Goal: Navigation & Orientation: Find specific page/section

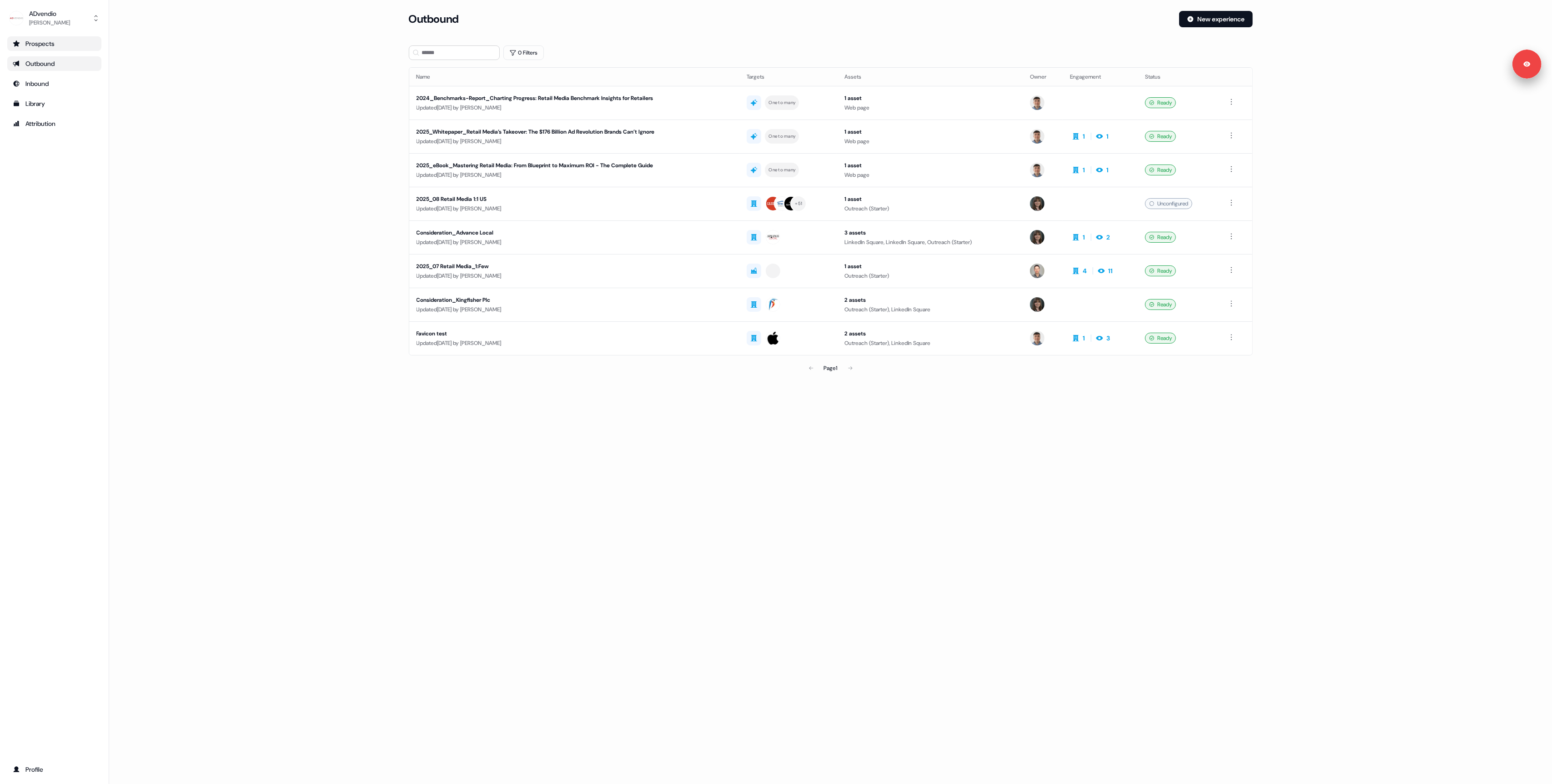
click at [36, 43] on div "Prospects" at bounding box center [54, 43] width 83 height 9
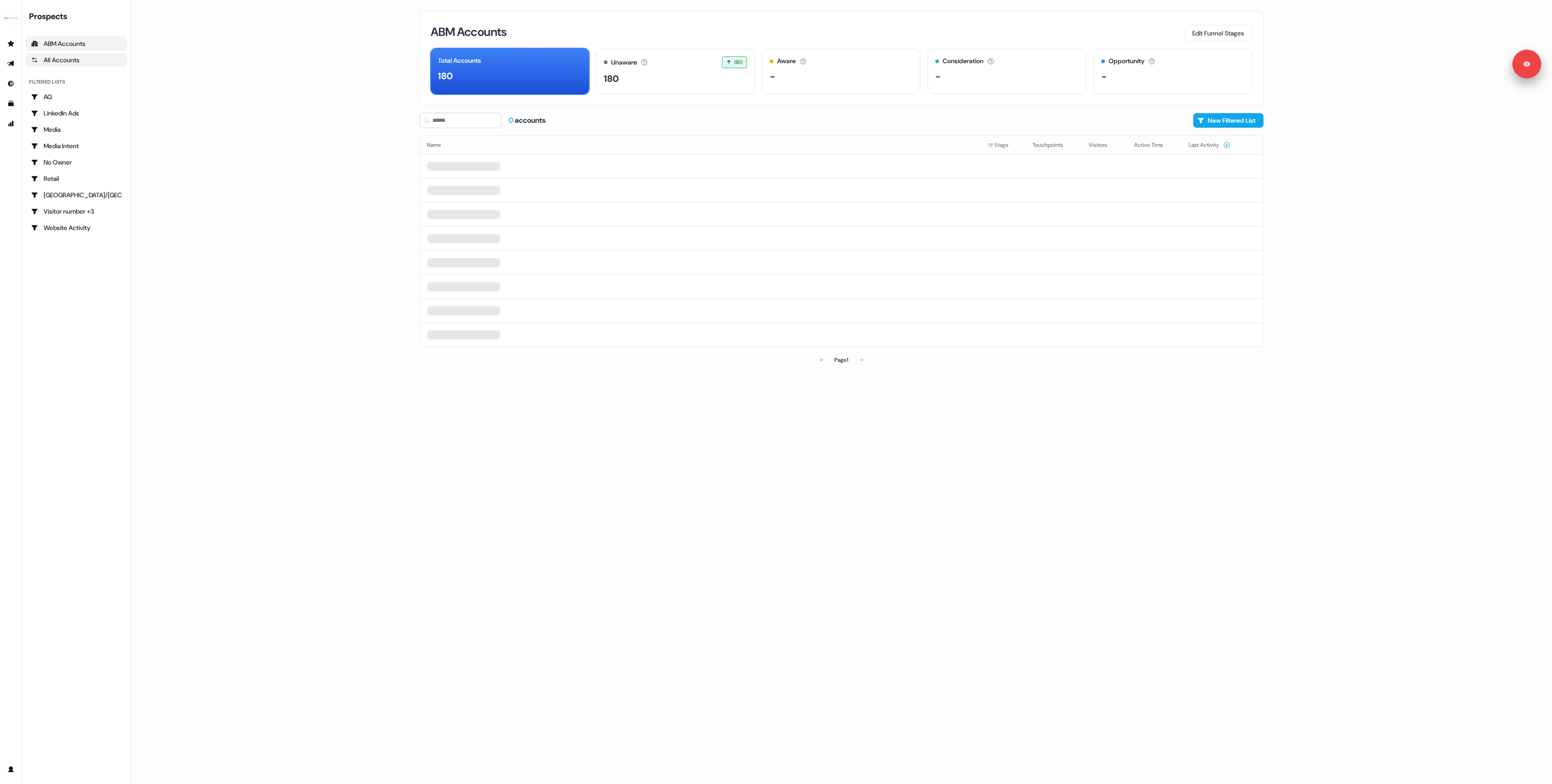
click at [47, 64] on div "All Accounts" at bounding box center [76, 60] width 90 height 9
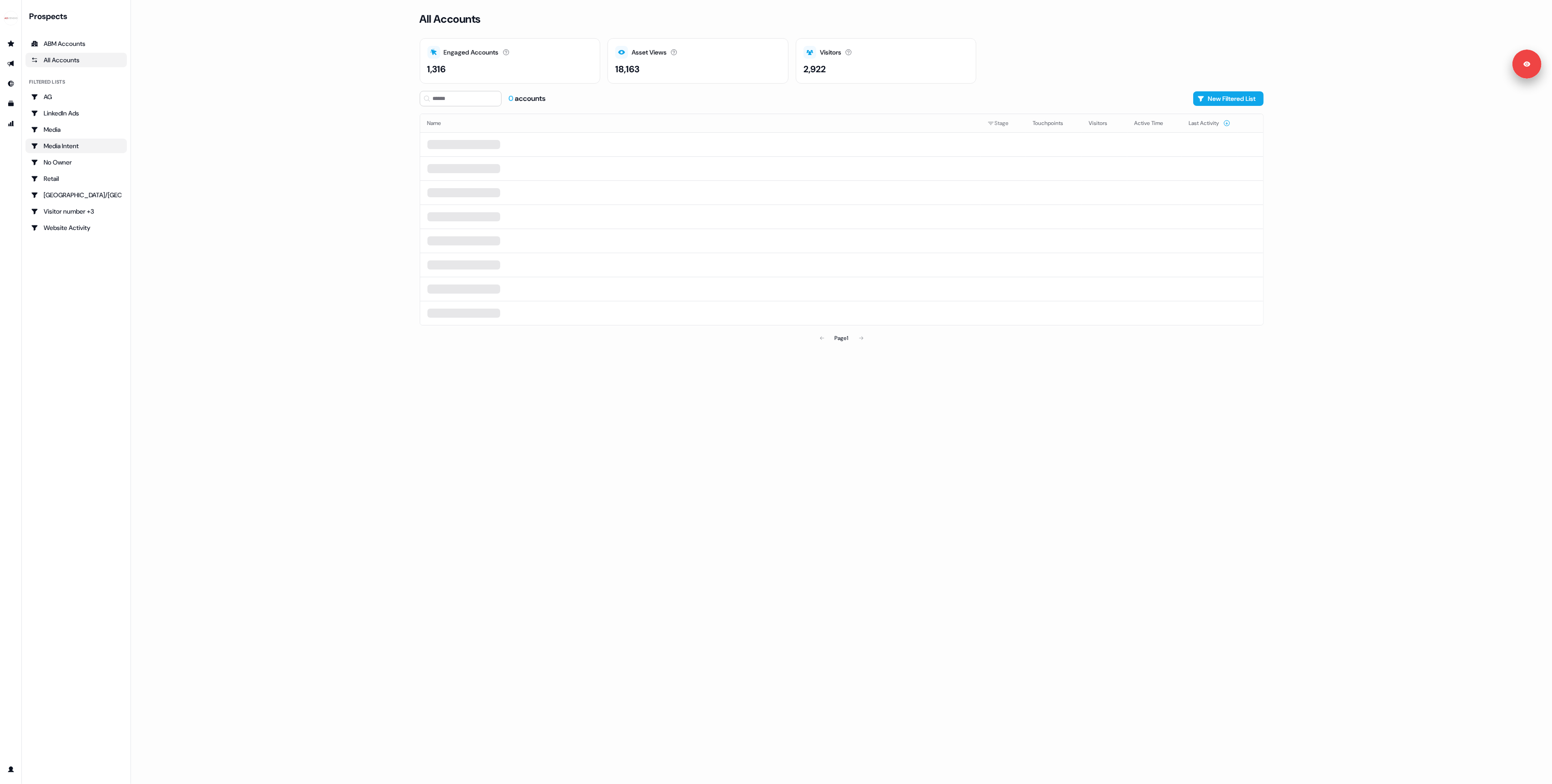
click at [59, 146] on div "Media Intent" at bounding box center [76, 146] width 90 height 9
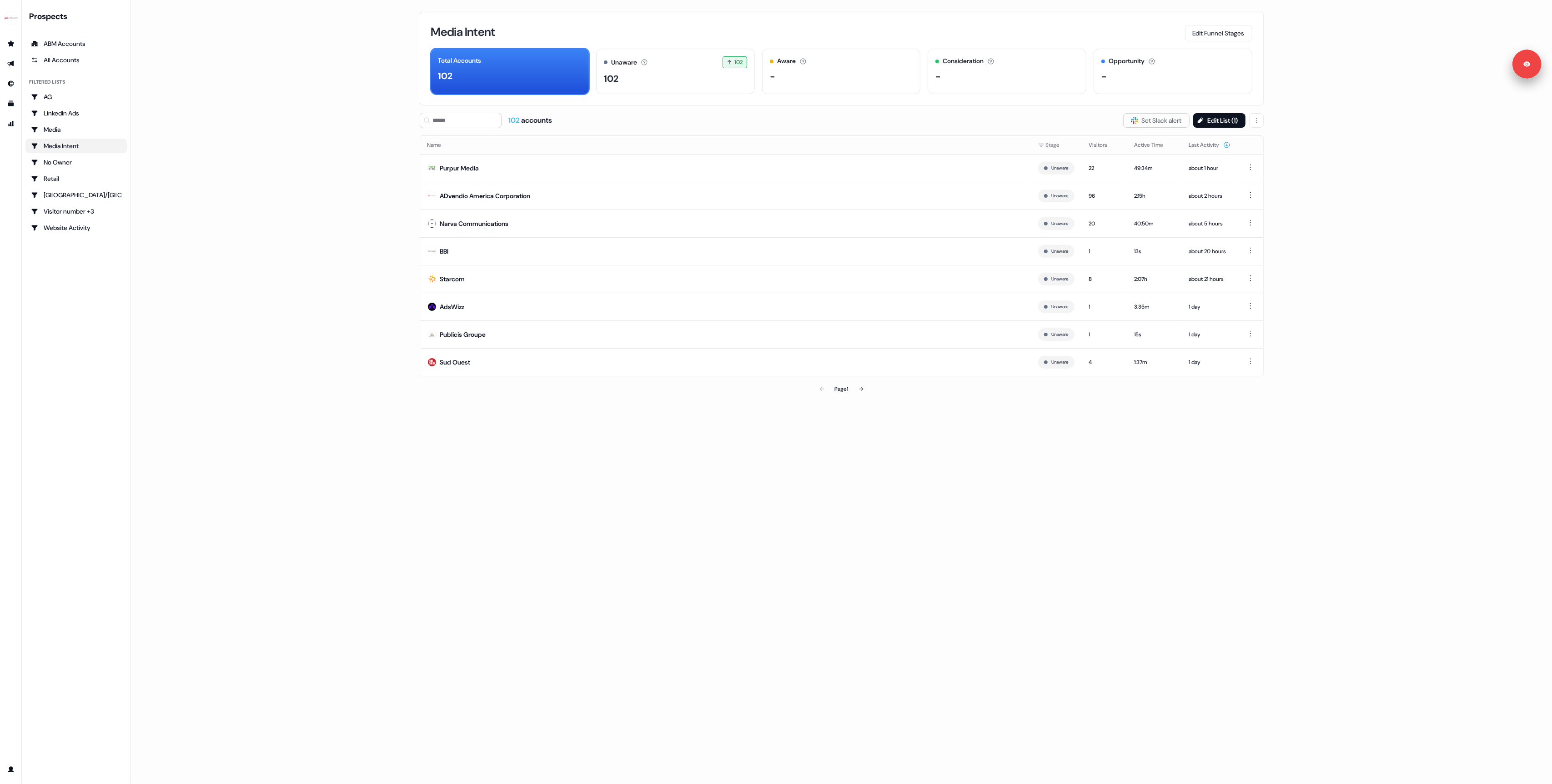
click at [319, 208] on main "Loading... Media Intent Edit Funnel Stages Total Accounts 102 Unaware The defau…" at bounding box center [841, 392] width 1421 height 784
click at [1251, 119] on html "For the best experience switch devices to a bigger screen. Go to [DOMAIN_NAME] …" at bounding box center [776, 392] width 1552 height 784
click at [1278, 142] on html "For the best experience switch devices to a bigger screen. Go to [DOMAIN_NAME] …" at bounding box center [776, 392] width 1552 height 784
drag, startPoint x: 1300, startPoint y: 396, endPoint x: 596, endPoint y: 379, distance: 704.2
click at [1291, 394] on main "Loading... Media Intent Edit Funnel Stages Total Accounts 102 Unaware The defau…" at bounding box center [841, 392] width 1421 height 784
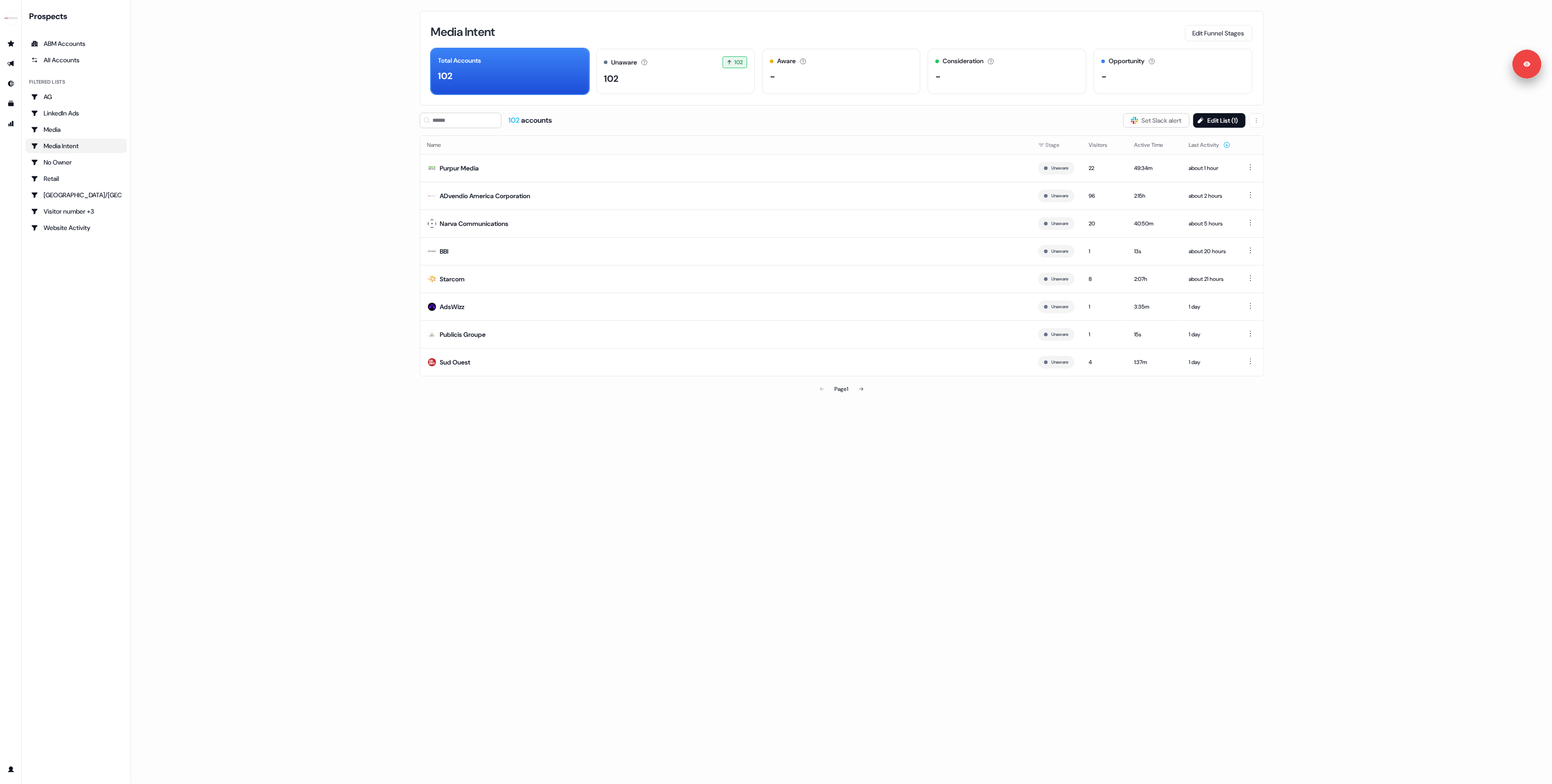
click at [781, 514] on div "Media Intent Edit Funnel Stages Total Accounts 102 Unaware The default stage al…" at bounding box center [841, 392] width 873 height 784
drag, startPoint x: 433, startPoint y: 163, endPoint x: 1177, endPoint y: 403, distance: 781.8
click at [1177, 403] on div "Media Intent Edit Funnel Stages Total Accounts 102 Unaware The default stage al…" at bounding box center [841, 392] width 873 height 784
drag, startPoint x: 1178, startPoint y: 401, endPoint x: 372, endPoint y: 145, distance: 845.7
click at [370, 146] on main "Loading... Media Intent Edit Funnel Stages Total Accounts 102 Unaware The defau…" at bounding box center [841, 392] width 1421 height 784
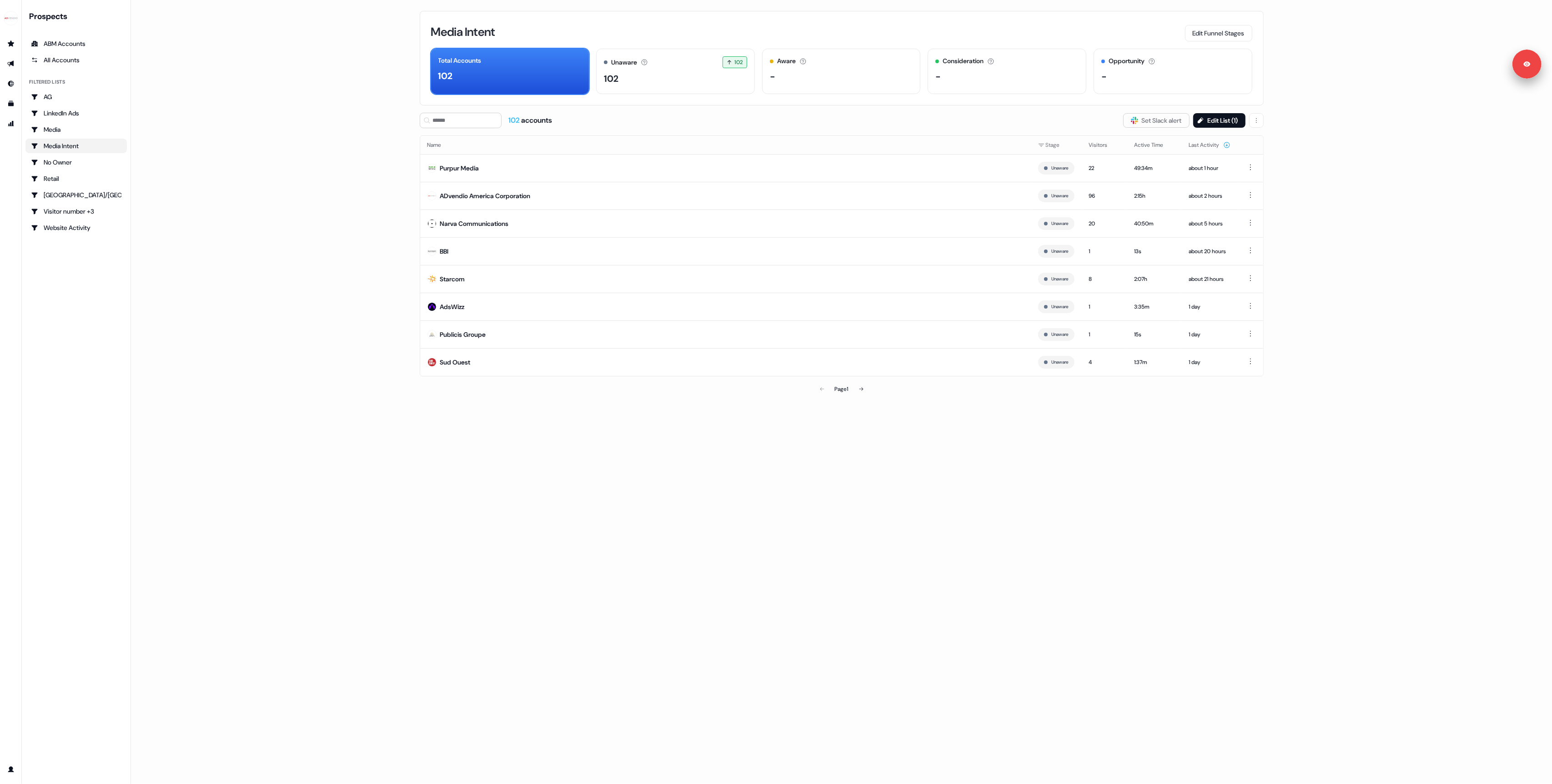
click at [359, 158] on main "Loading... Media Intent Edit Funnel Stages Total Accounts 102 Unaware The defau…" at bounding box center [841, 392] width 1421 height 784
click at [318, 275] on main "Loading... Media Intent Edit Funnel Stages Total Accounts 102 Unaware The defau…" at bounding box center [841, 392] width 1421 height 784
drag, startPoint x: 301, startPoint y: 157, endPoint x: 296, endPoint y: 157, distance: 5.0
click at [301, 157] on main "Loading... Media Intent Edit Funnel Stages Total Accounts 102 Unaware The defau…" at bounding box center [841, 392] width 1421 height 784
click at [758, 471] on div "Media Intent Edit Funnel Stages Total Accounts 102 Unaware The default stage al…" at bounding box center [841, 392] width 873 height 784
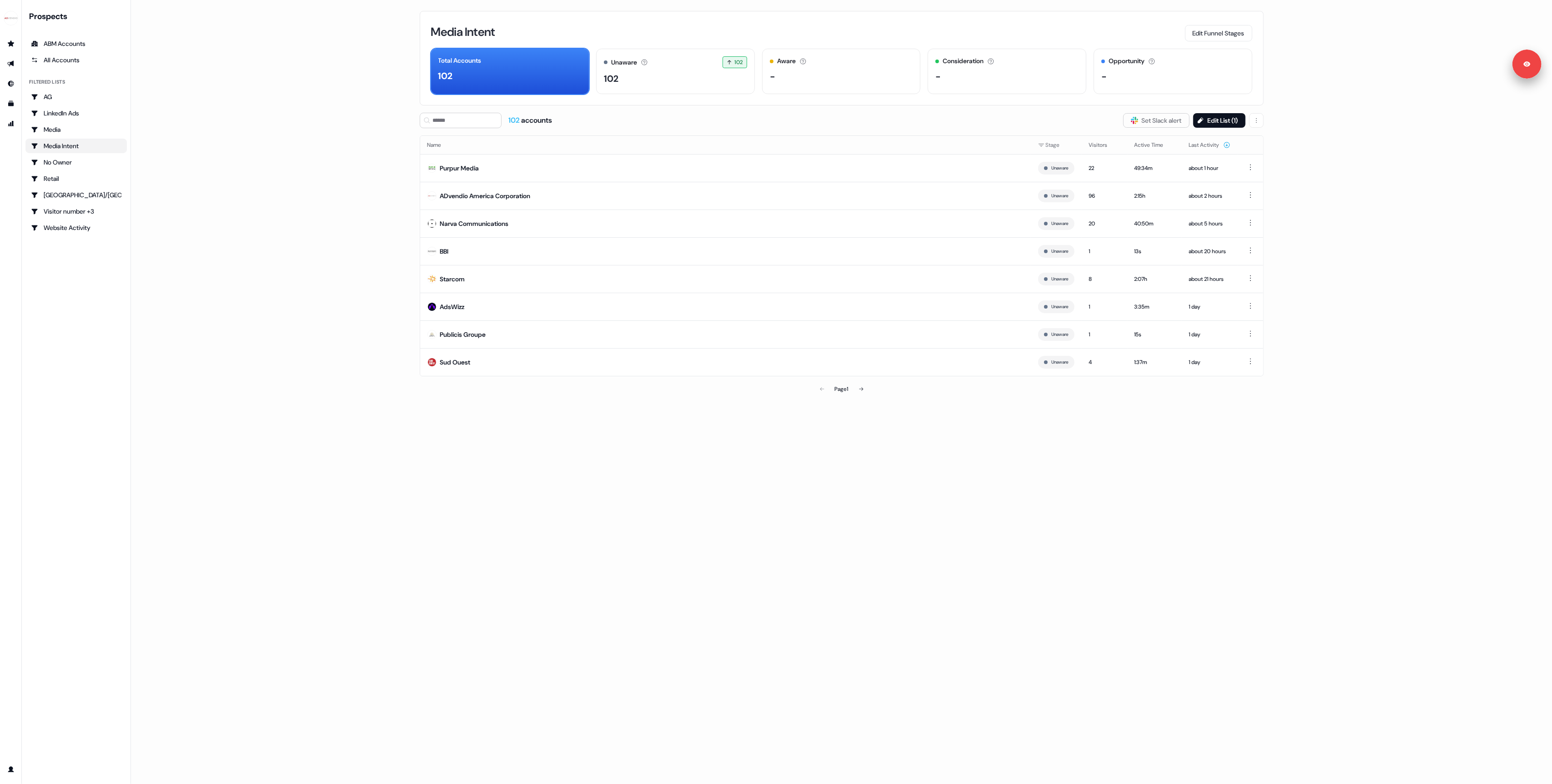
drag, startPoint x: 1472, startPoint y: 153, endPoint x: 1245, endPoint y: 120, distance: 229.4
click at [1472, 153] on main "Loading... Media Intent Edit Funnel Stages Total Accounts 102 Unaware The defau…" at bounding box center [841, 392] width 1421 height 784
click at [574, 501] on div "Media Intent Edit Funnel Stages Total Accounts 102 Unaware The default stage al…" at bounding box center [841, 392] width 873 height 784
click at [243, 105] on main "Loading... Media Intent Edit Funnel Stages Total Accounts 102 Unaware The defau…" at bounding box center [841, 392] width 1421 height 784
click at [301, 366] on main "Loading... Media Intent Edit Funnel Stages Total Accounts 102 Unaware The defau…" at bounding box center [841, 392] width 1421 height 784
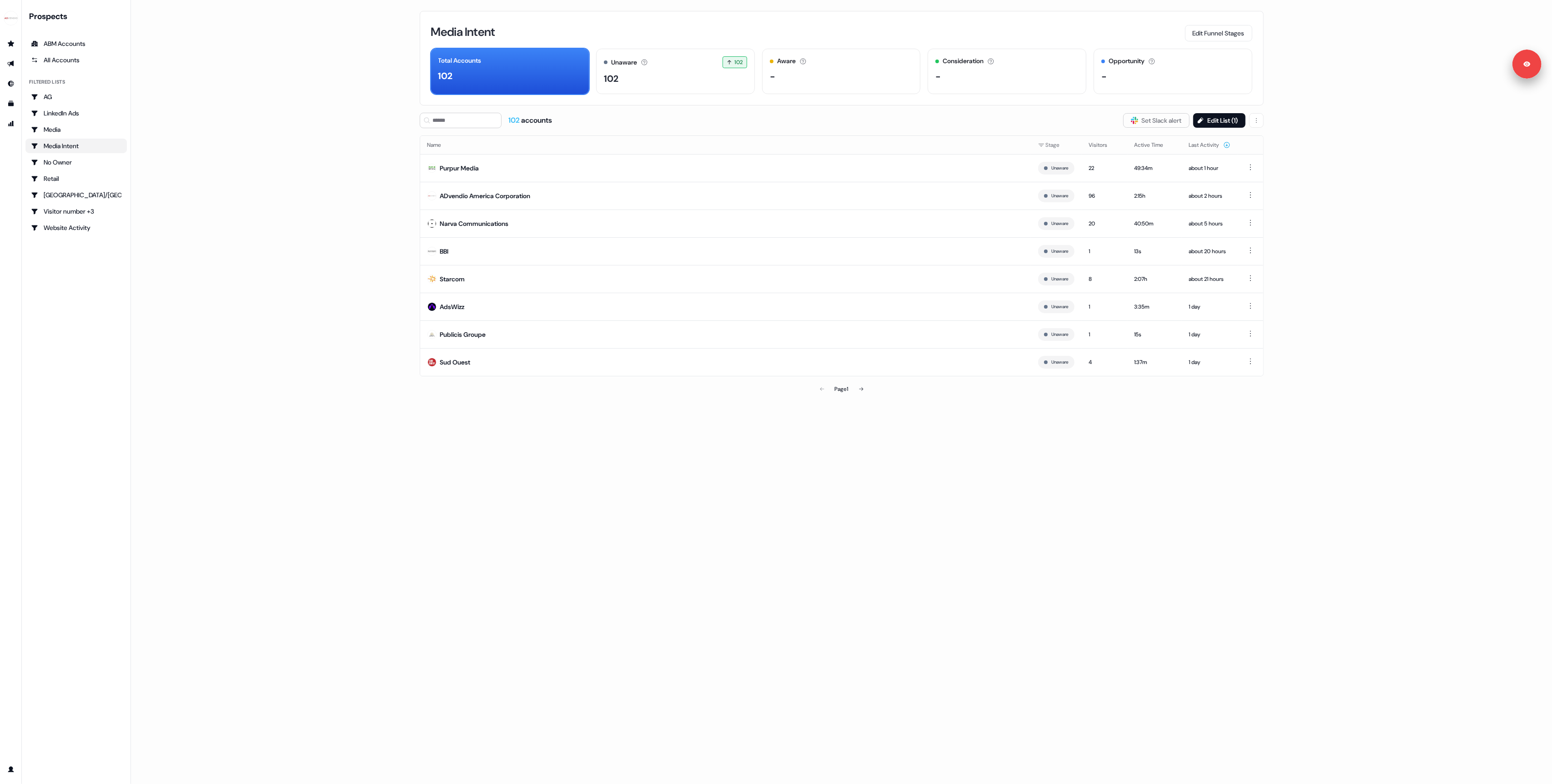
click at [289, 398] on main "Loading... Media Intent Edit Funnel Stages Total Accounts 102 Unaware The defau…" at bounding box center [841, 392] width 1421 height 784
click at [254, 443] on main "Loading... Media Intent Edit Funnel Stages Total Accounts 102 Unaware The defau…" at bounding box center [841, 392] width 1421 height 784
click at [860, 392] on icon at bounding box center [861, 389] width 5 height 5
click at [860, 392] on icon at bounding box center [862, 389] width 5 height 5
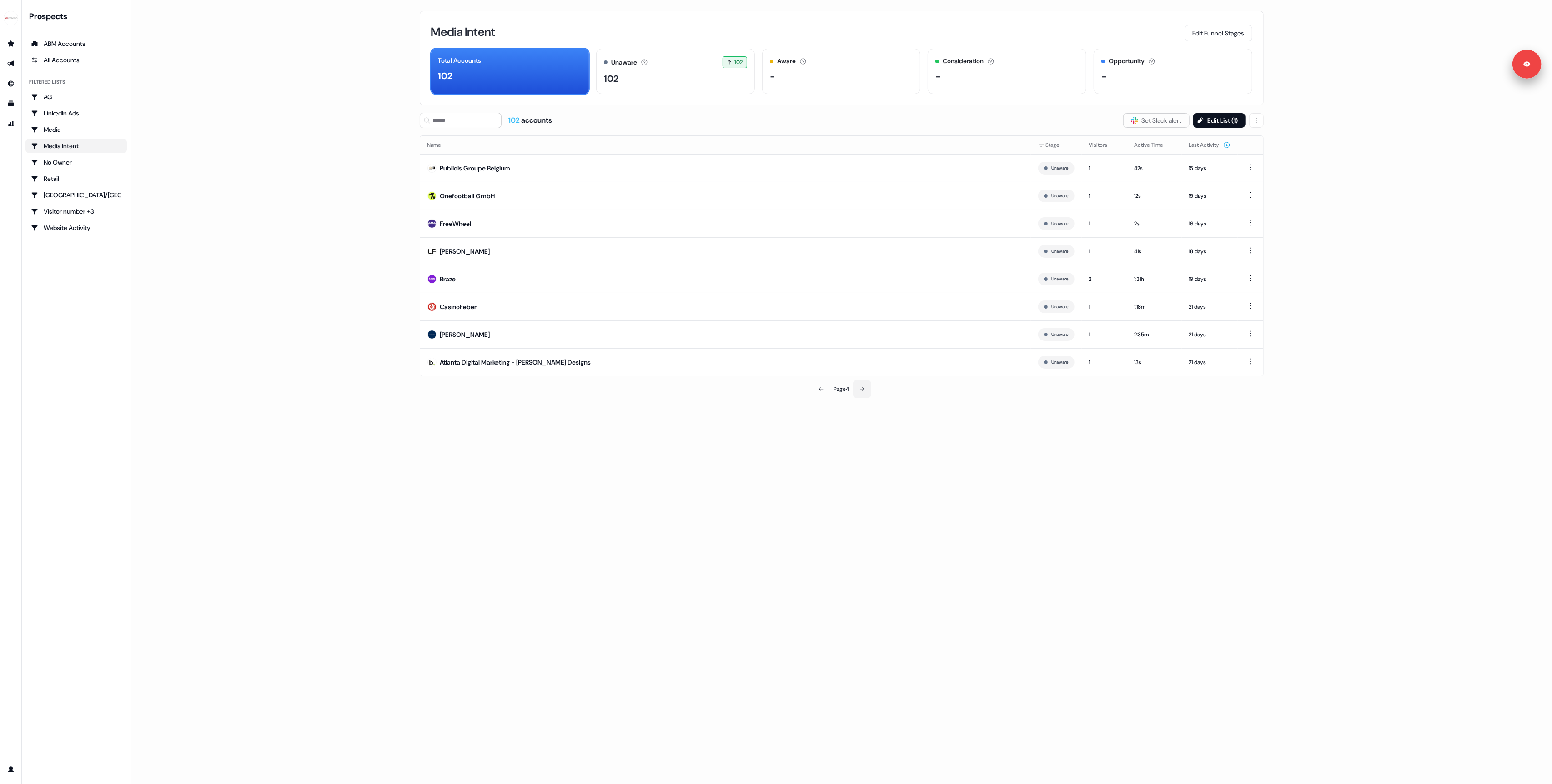
click at [860, 392] on icon at bounding box center [862, 389] width 5 height 5
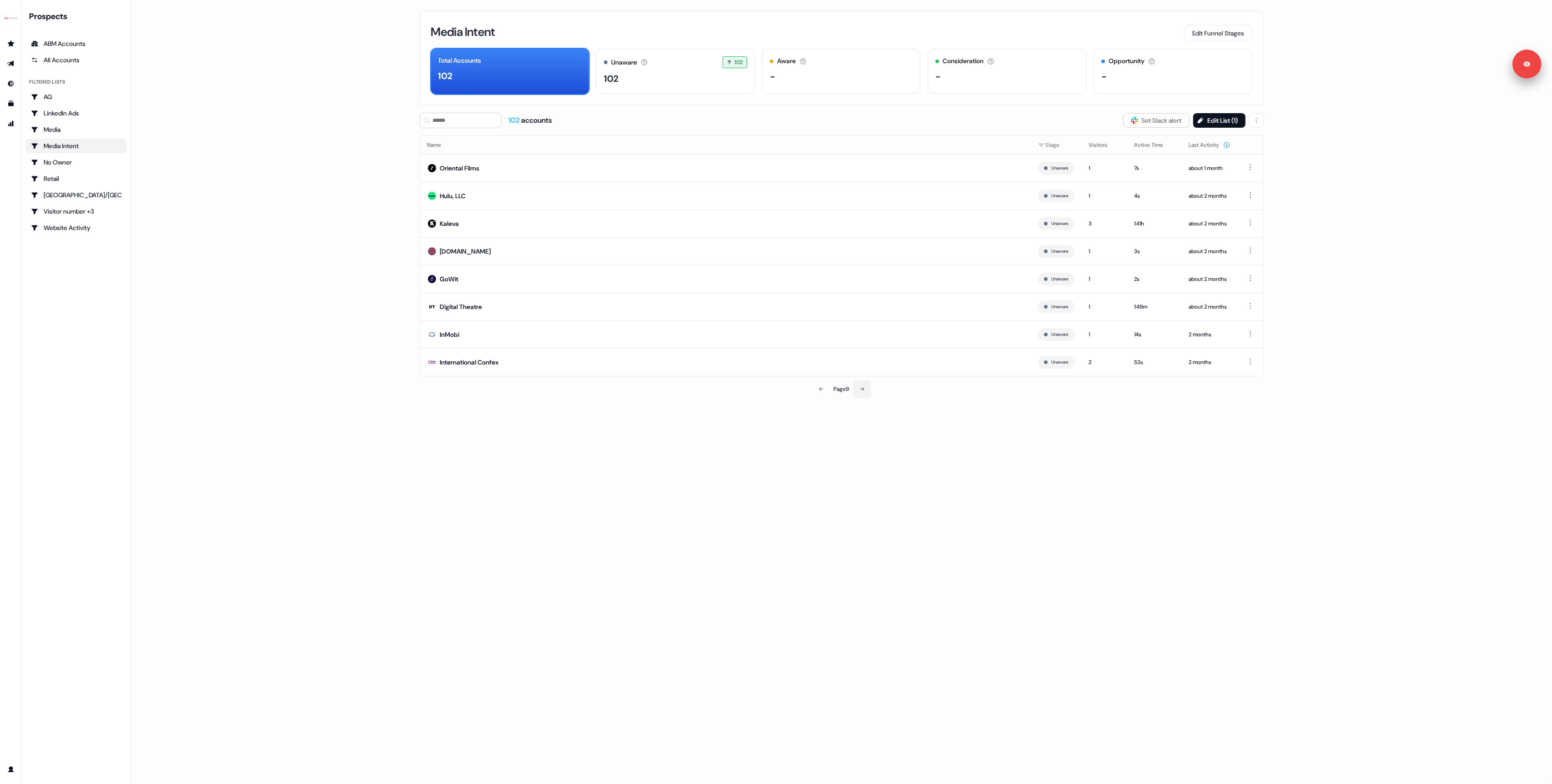
click at [860, 392] on icon at bounding box center [862, 389] width 5 height 5
click at [860, 394] on button at bounding box center [863, 389] width 18 height 18
click at [860, 392] on icon at bounding box center [862, 389] width 5 height 5
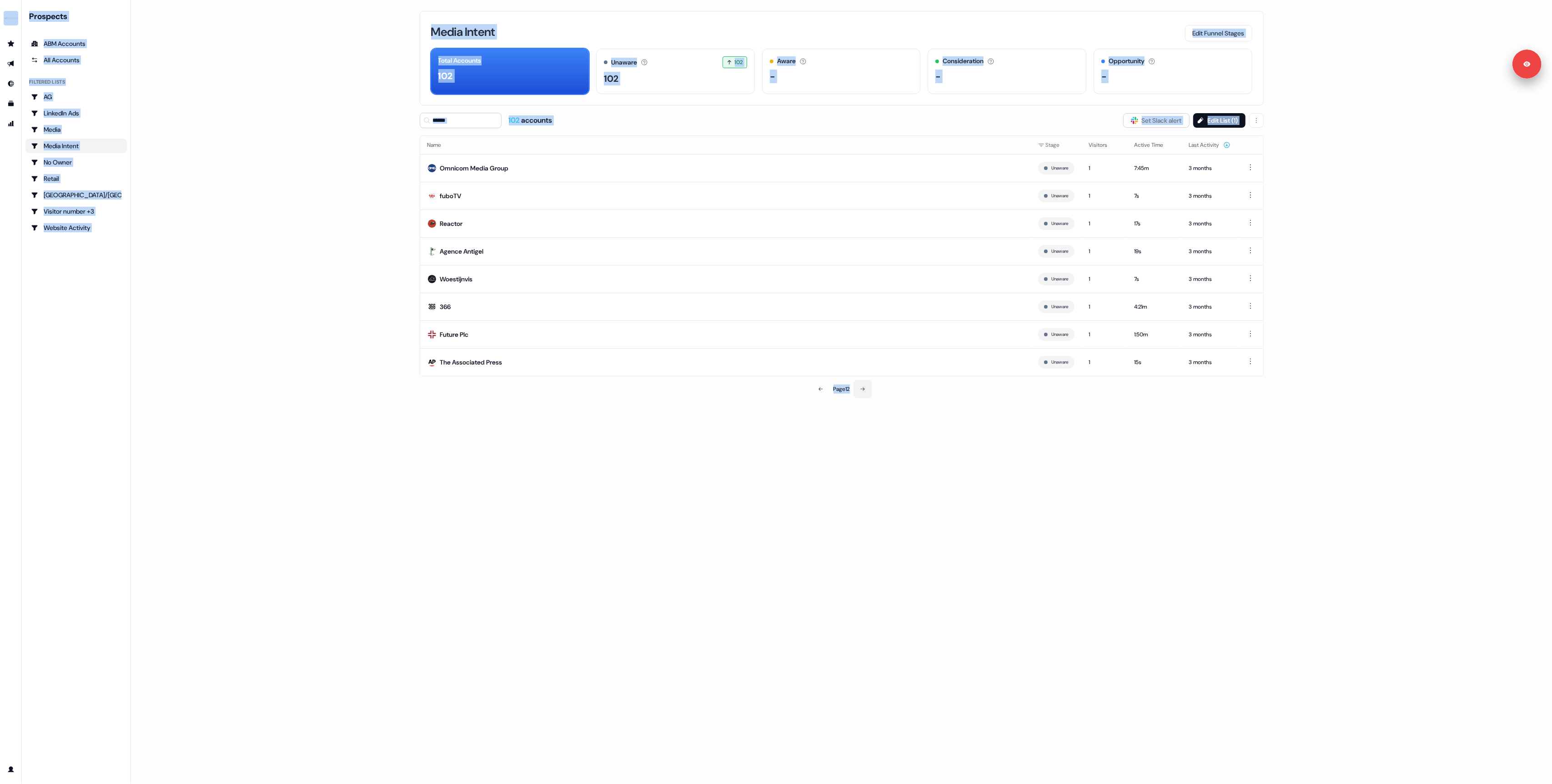
click at [860, 394] on div "Media Intent Edit Funnel Stages Total Accounts 102 Unaware The default stage al…" at bounding box center [841, 392] width 873 height 784
click at [860, 392] on icon at bounding box center [862, 389] width 5 height 5
click at [860, 394] on div "Media Intent Edit Funnel Stages Total Accounts 102 Unaware The default stage al…" at bounding box center [841, 392] width 873 height 784
click at [818, 340] on button at bounding box center [820, 334] width 18 height 18
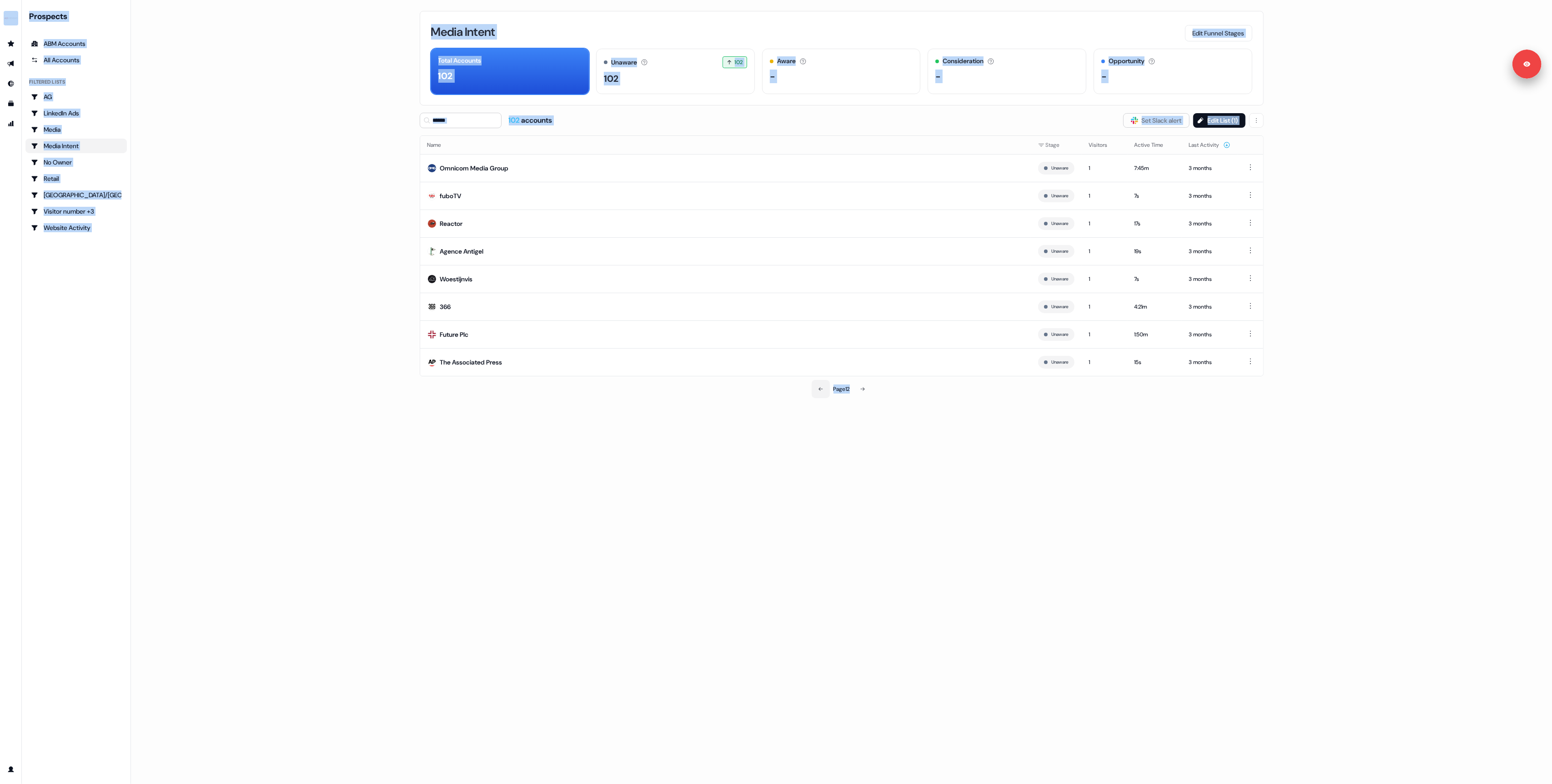
click at [818, 340] on td "Future Plc" at bounding box center [725, 334] width 611 height 28
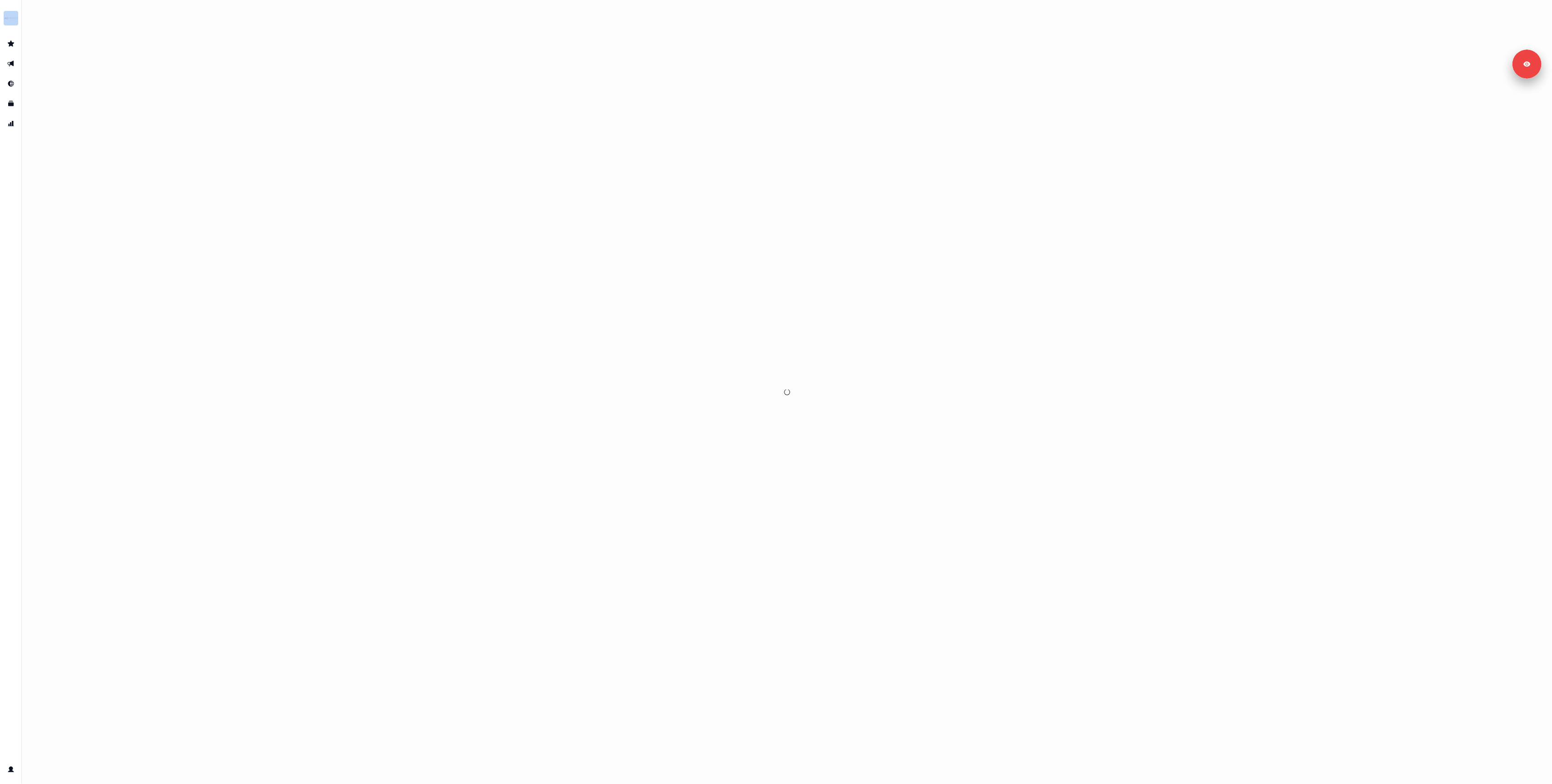
click at [818, 340] on div at bounding box center [787, 392] width 1530 height 784
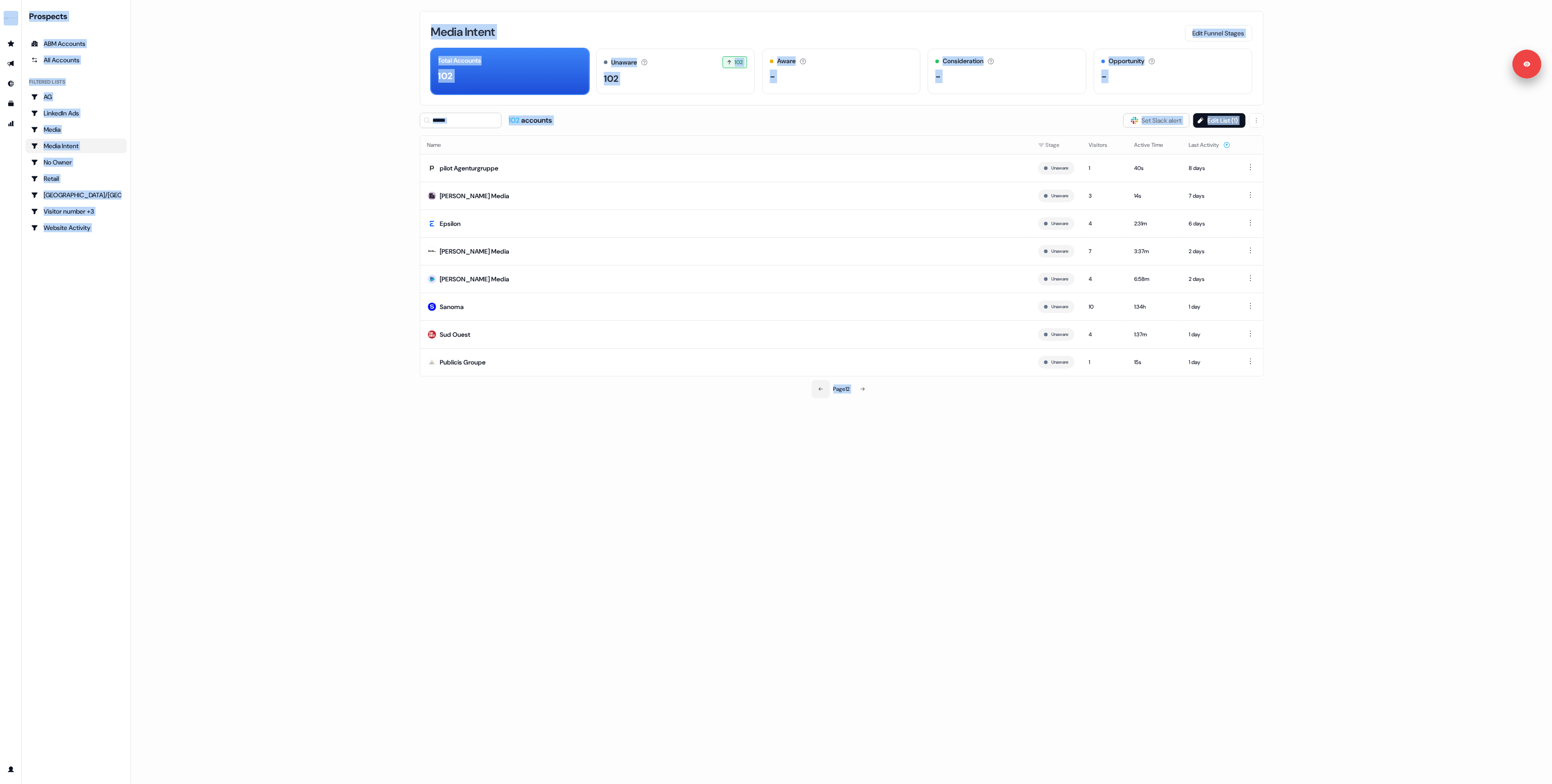
click at [812, 396] on button at bounding box center [821, 389] width 18 height 18
click at [817, 396] on button at bounding box center [821, 389] width 18 height 18
click at [817, 396] on button at bounding box center [820, 389] width 18 height 18
click at [819, 396] on button at bounding box center [821, 389] width 18 height 18
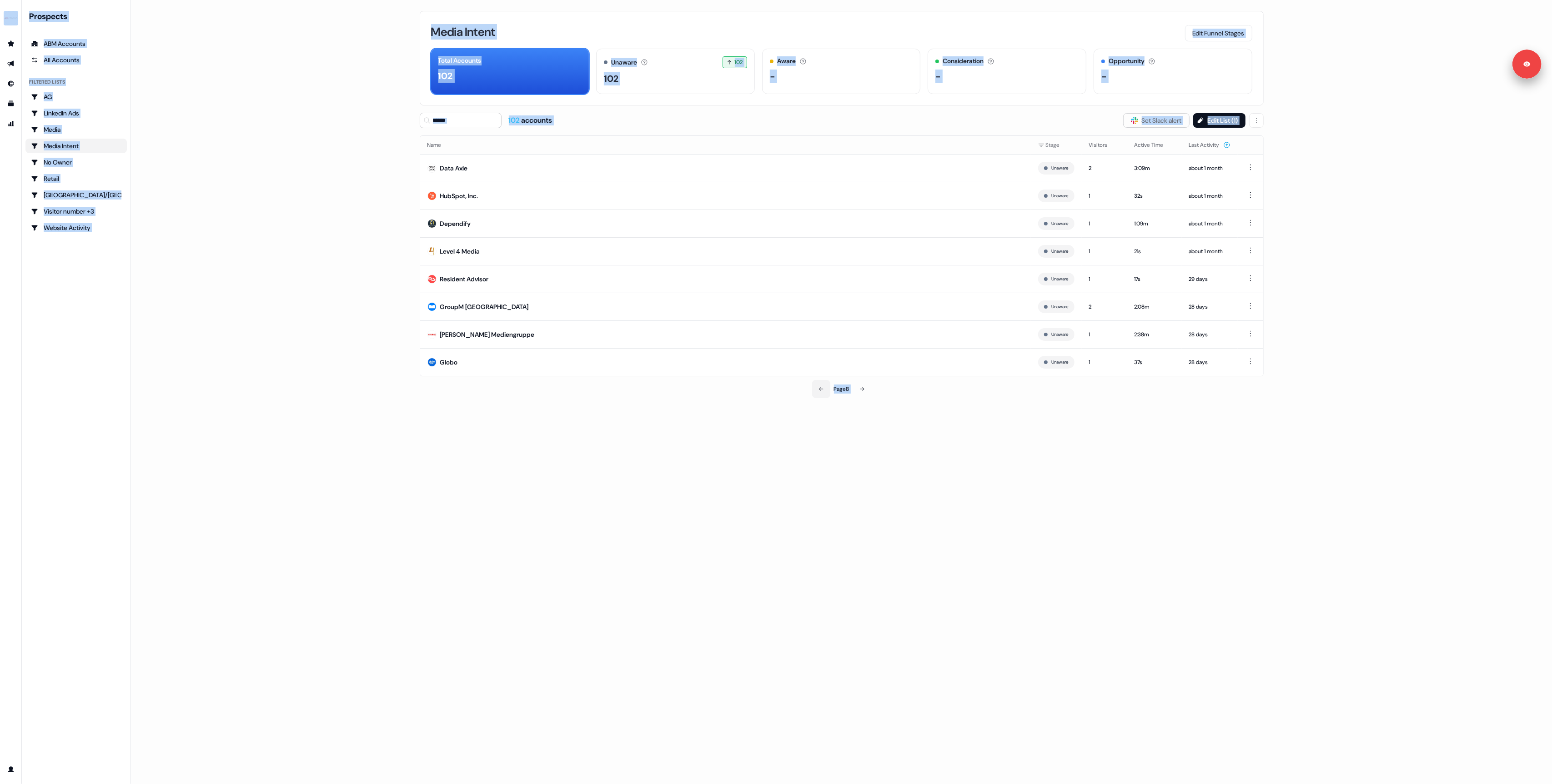
click at [819, 392] on icon at bounding box center [821, 389] width 5 height 5
click at [819, 362] on icon at bounding box center [821, 359] width 5 height 5
click at [819, 392] on icon at bounding box center [821, 389] width 5 height 5
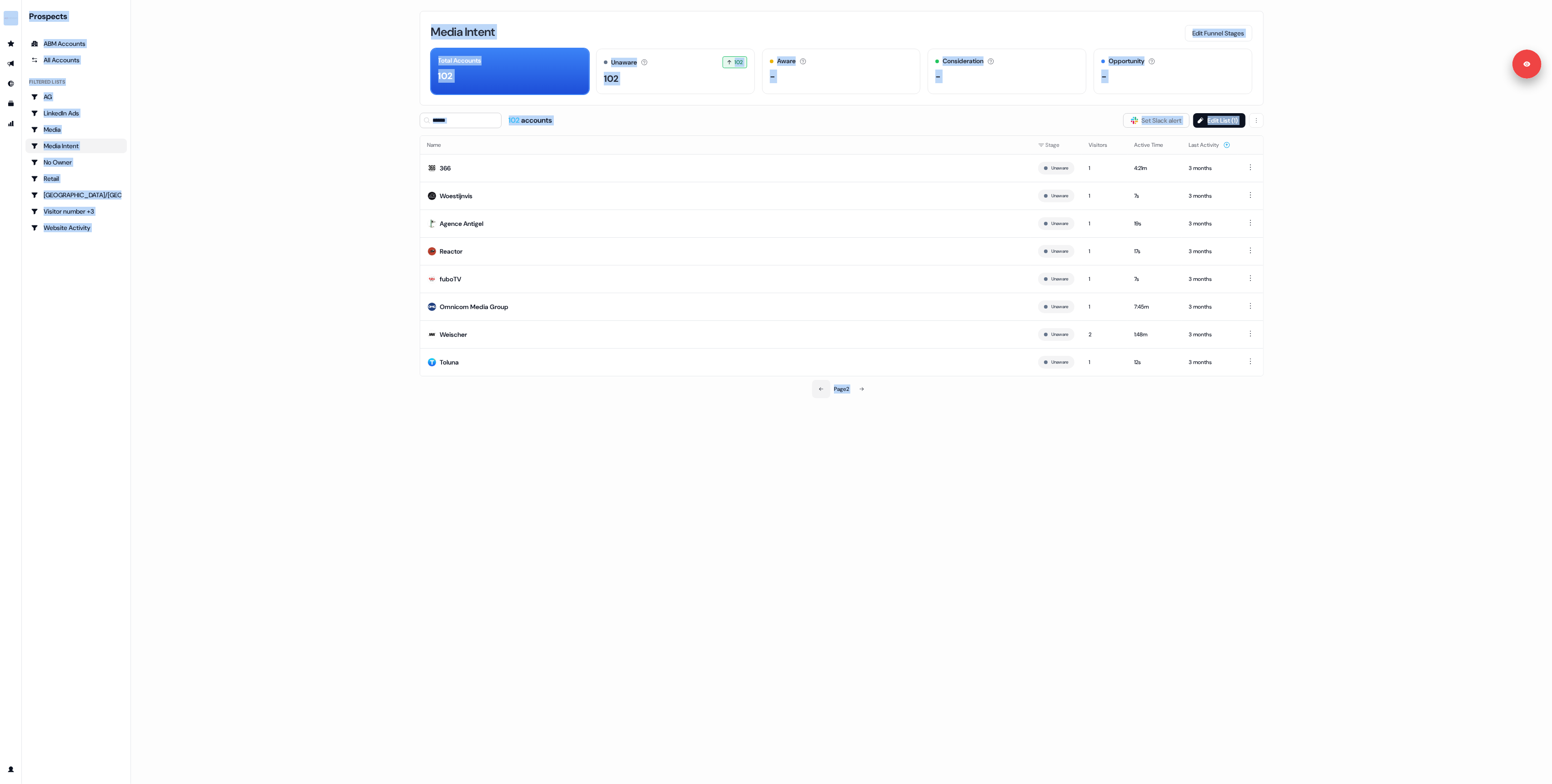
click at [819, 392] on icon at bounding box center [821, 389] width 5 height 5
click at [818, 396] on div "Page 2" at bounding box center [842, 389] width 277 height 18
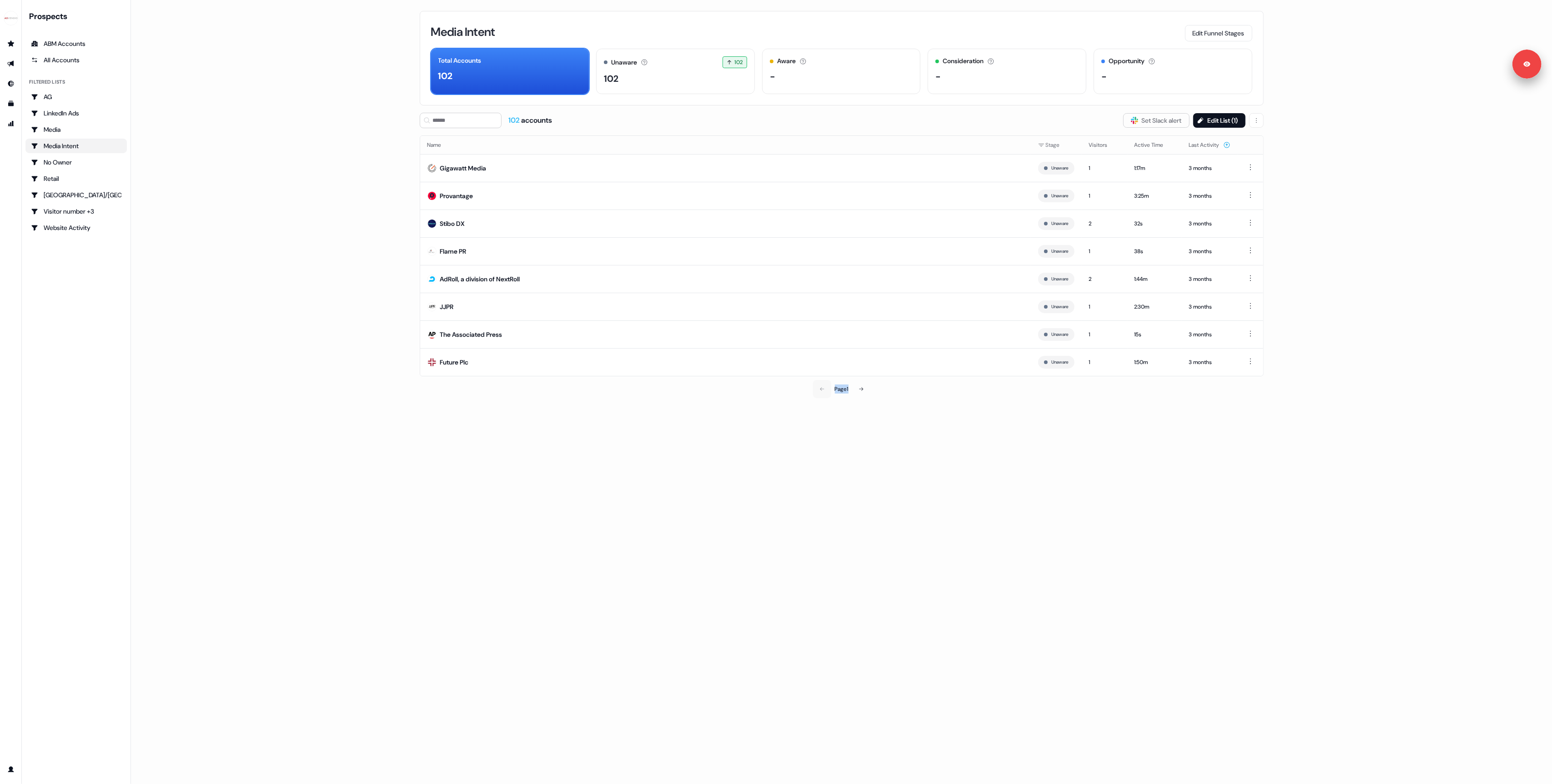
click at [818, 396] on div "Page 1" at bounding box center [842, 389] width 277 height 18
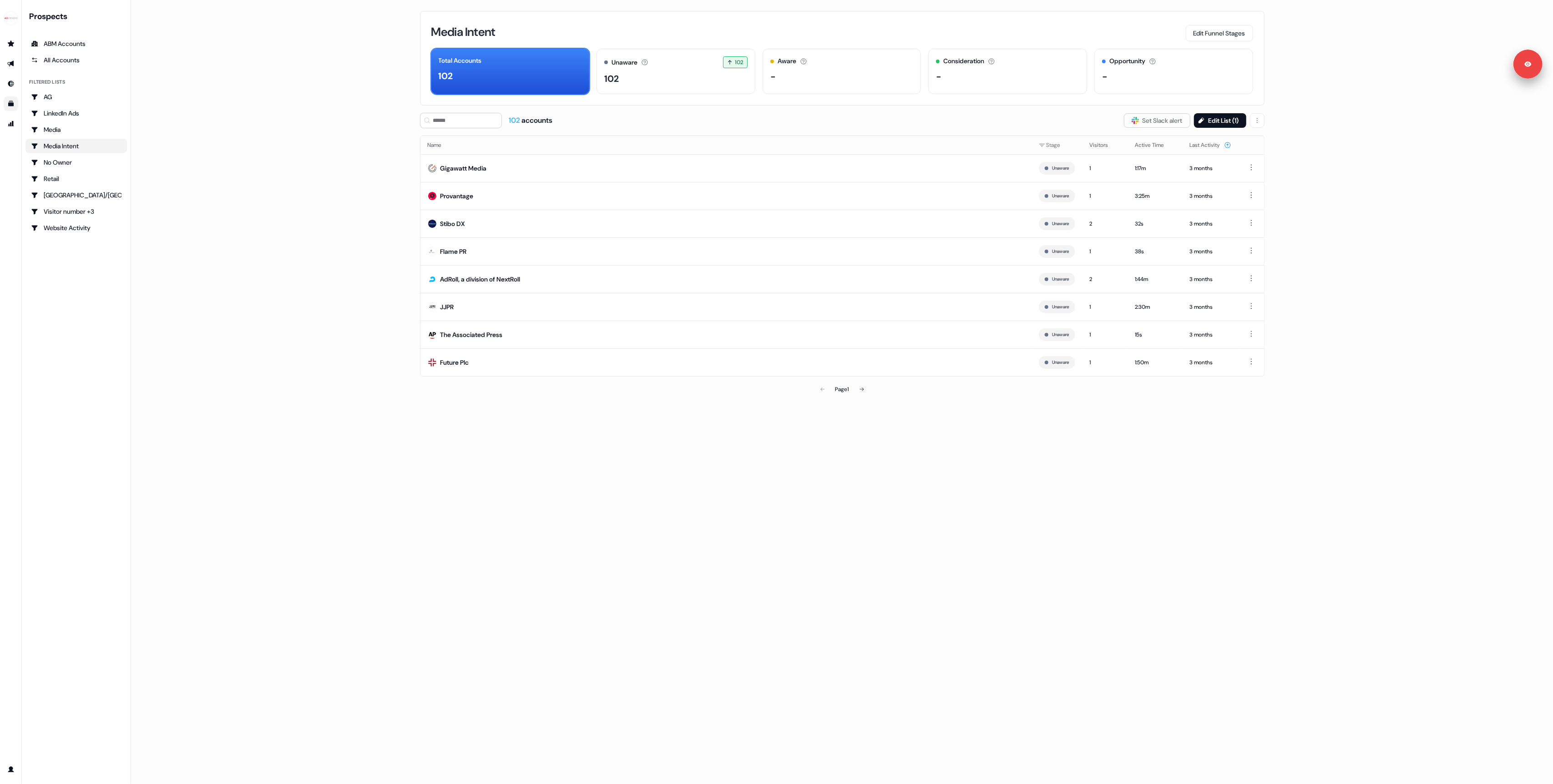
click at [11, 108] on link "Go to templates" at bounding box center [11, 104] width 14 height 14
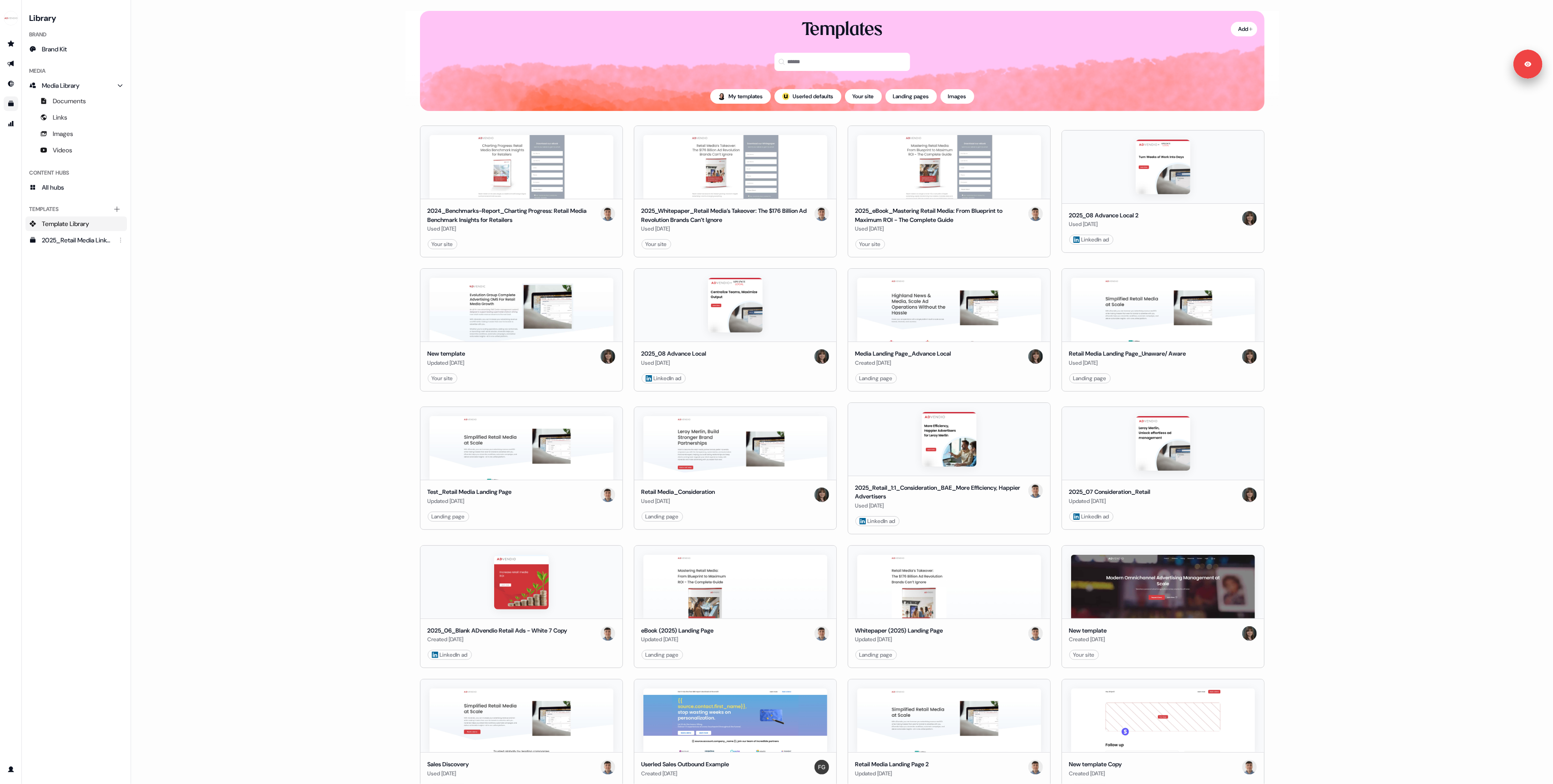
click at [330, 280] on main "Loading... Add Templates My templates ; Userled defaults Your site Landing page…" at bounding box center [842, 392] width 1422 height 784
click at [59, 233] on link "2025_Retail Media LinkedIn Ad Templates_1080X1080" at bounding box center [76, 240] width 101 height 14
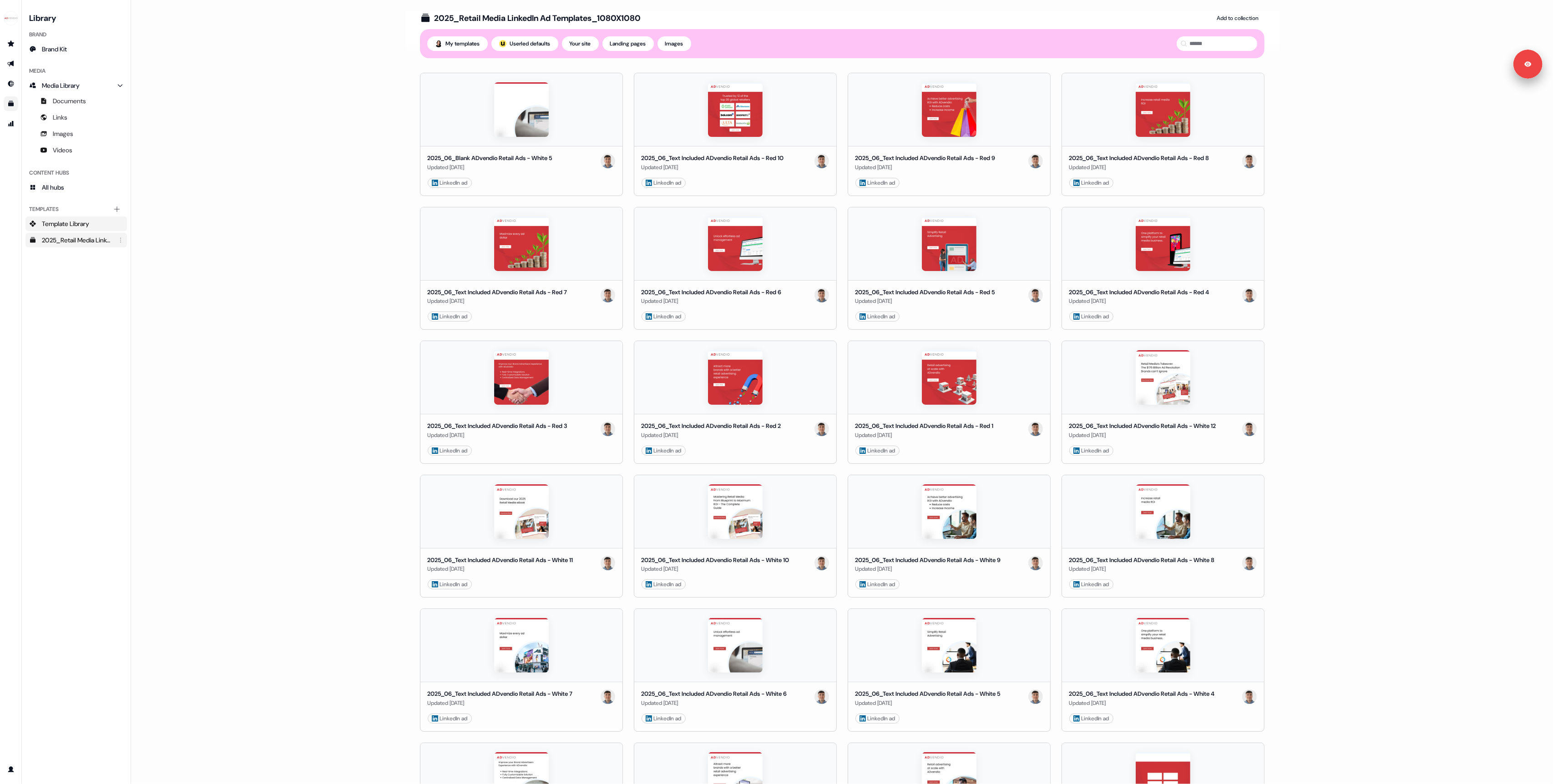
click at [62, 222] on span "Template Library" at bounding box center [65, 224] width 47 height 9
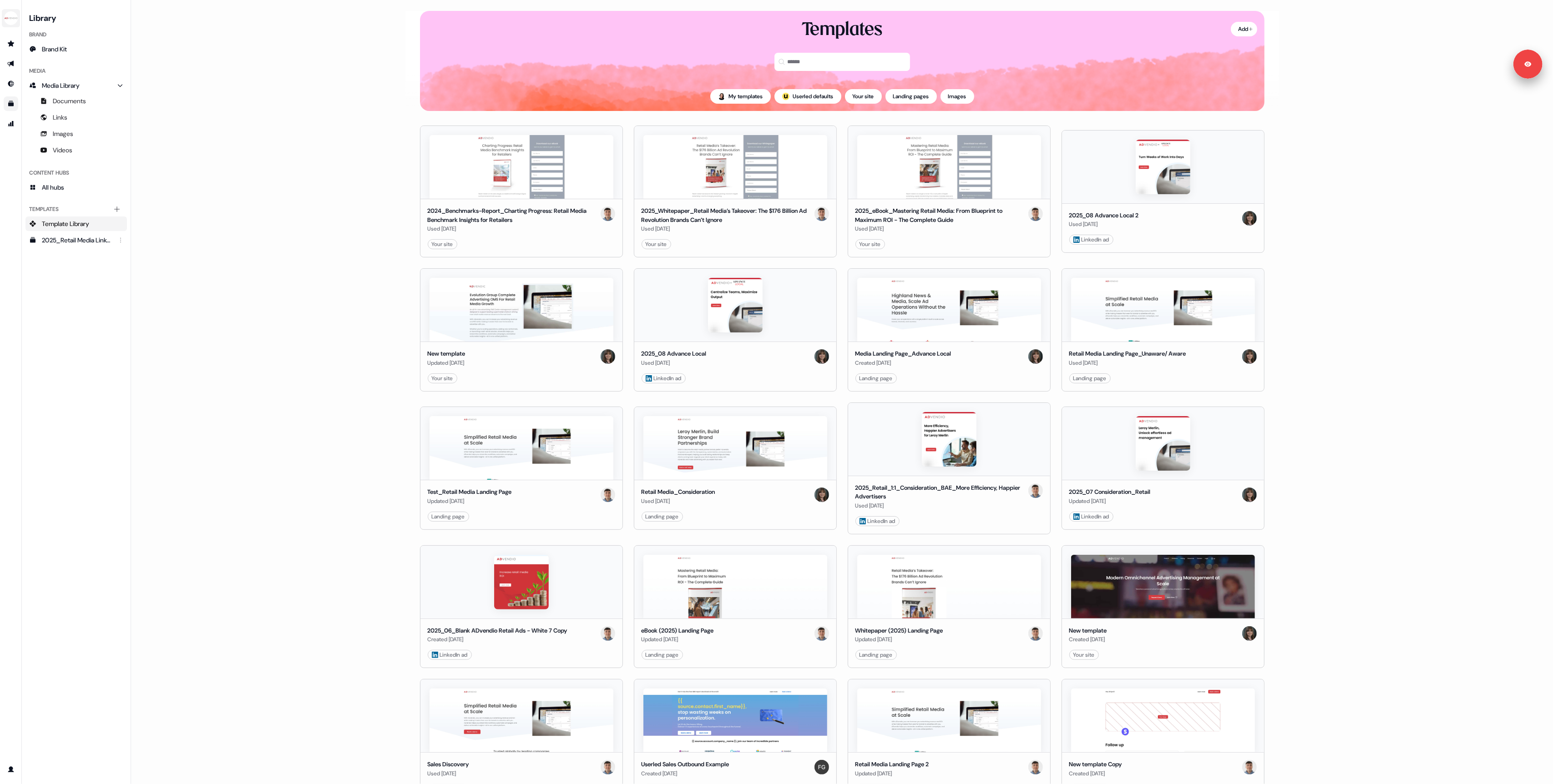
click at [11, 22] on img "side nav menu" at bounding box center [11, 18] width 14 height 14
click at [26, 75] on div "Logout" at bounding box center [46, 75] width 86 height 16
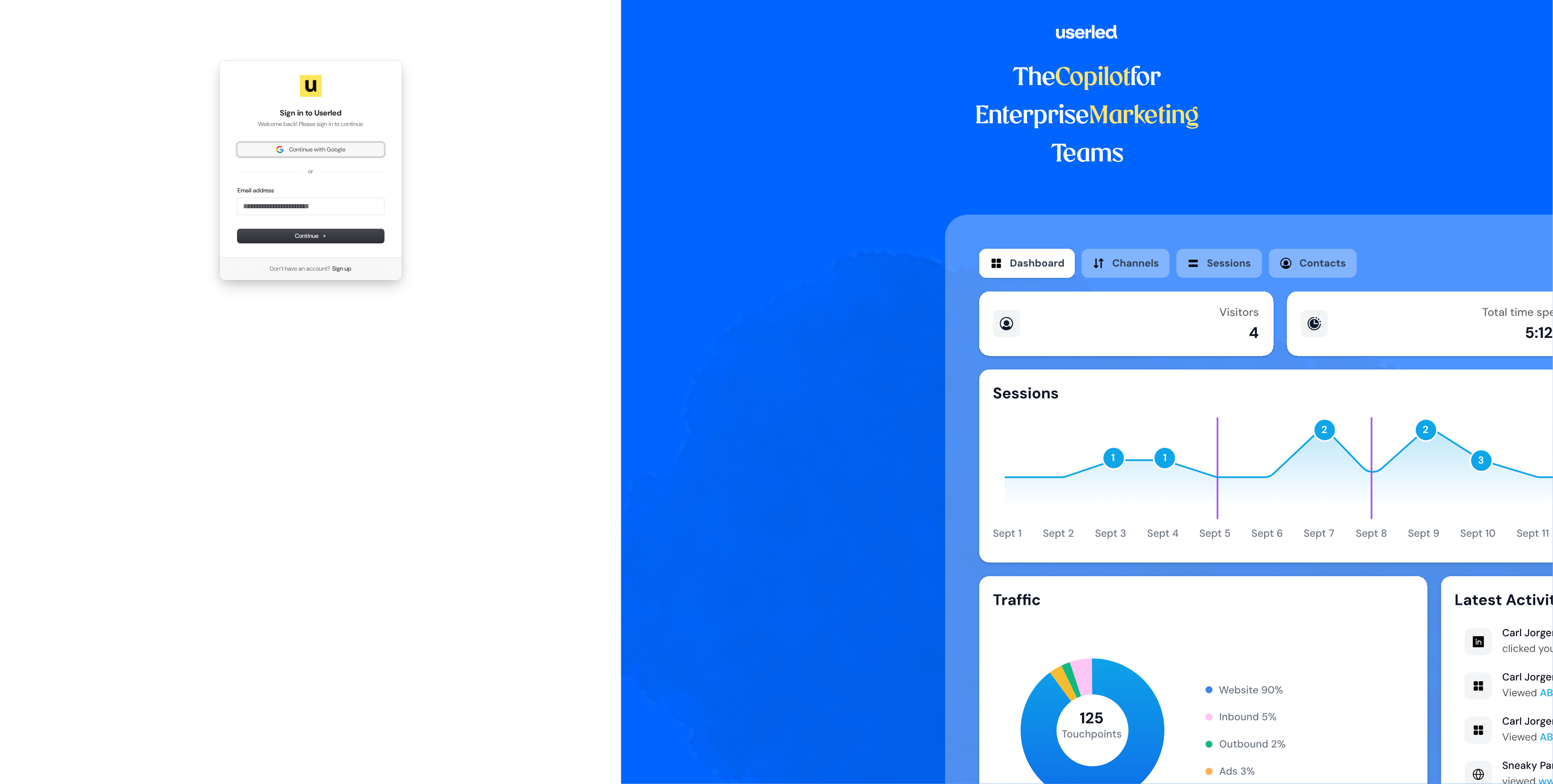
click at [311, 151] on span "Continue with Google" at bounding box center [317, 150] width 57 height 8
